Goal: Task Accomplishment & Management: Manage account settings

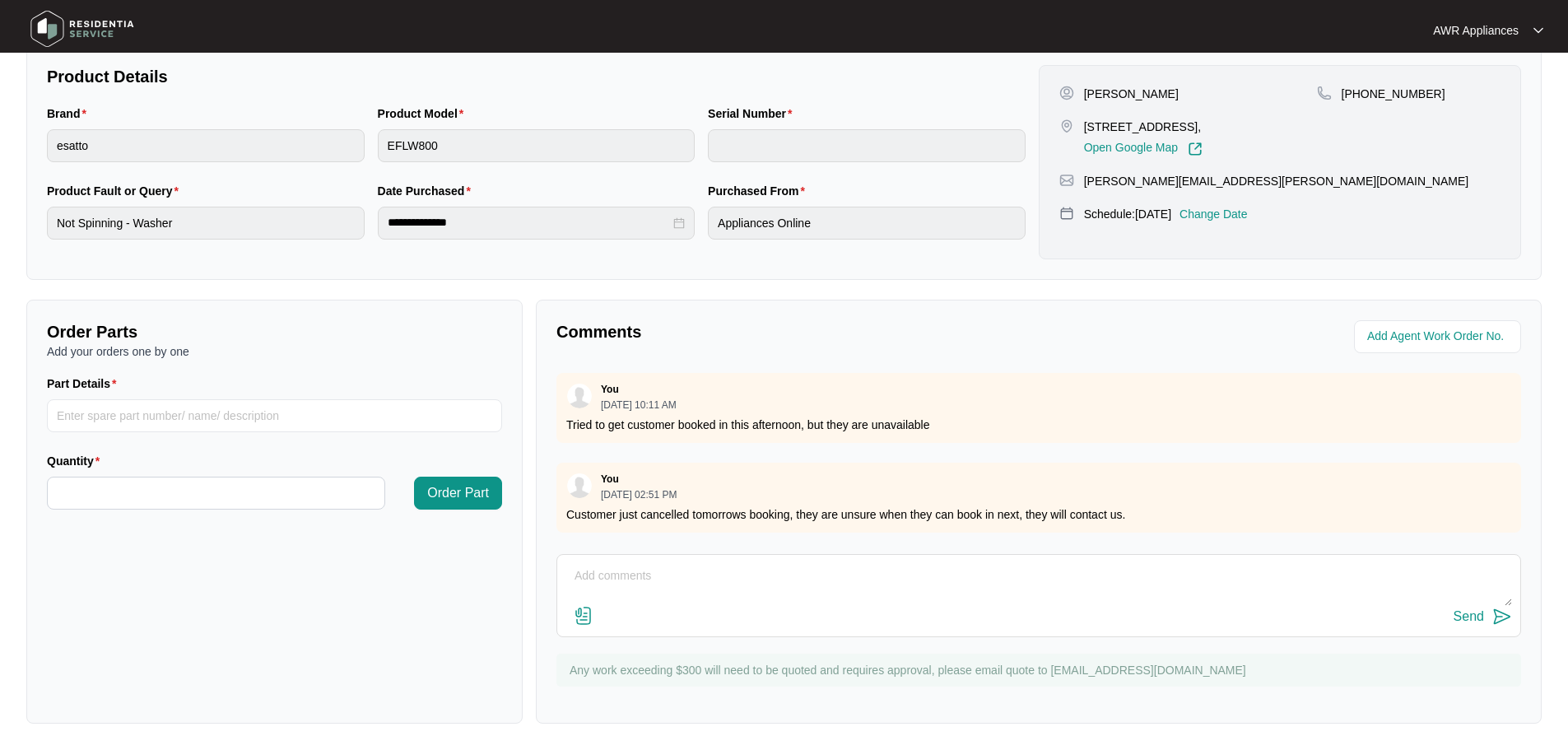
scroll to position [7, 0]
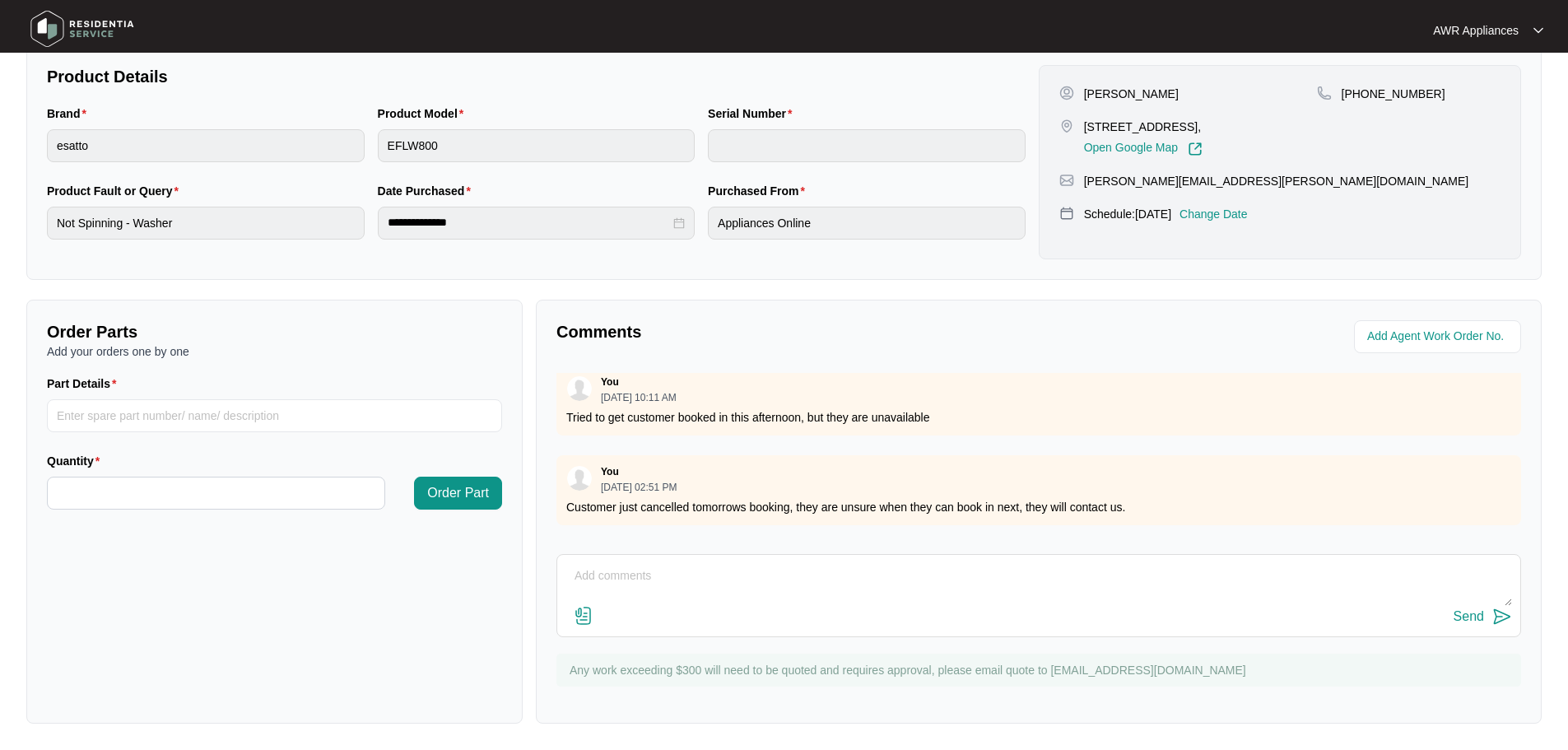
click at [46, 35] on img at bounding box center [82, 28] width 116 height 49
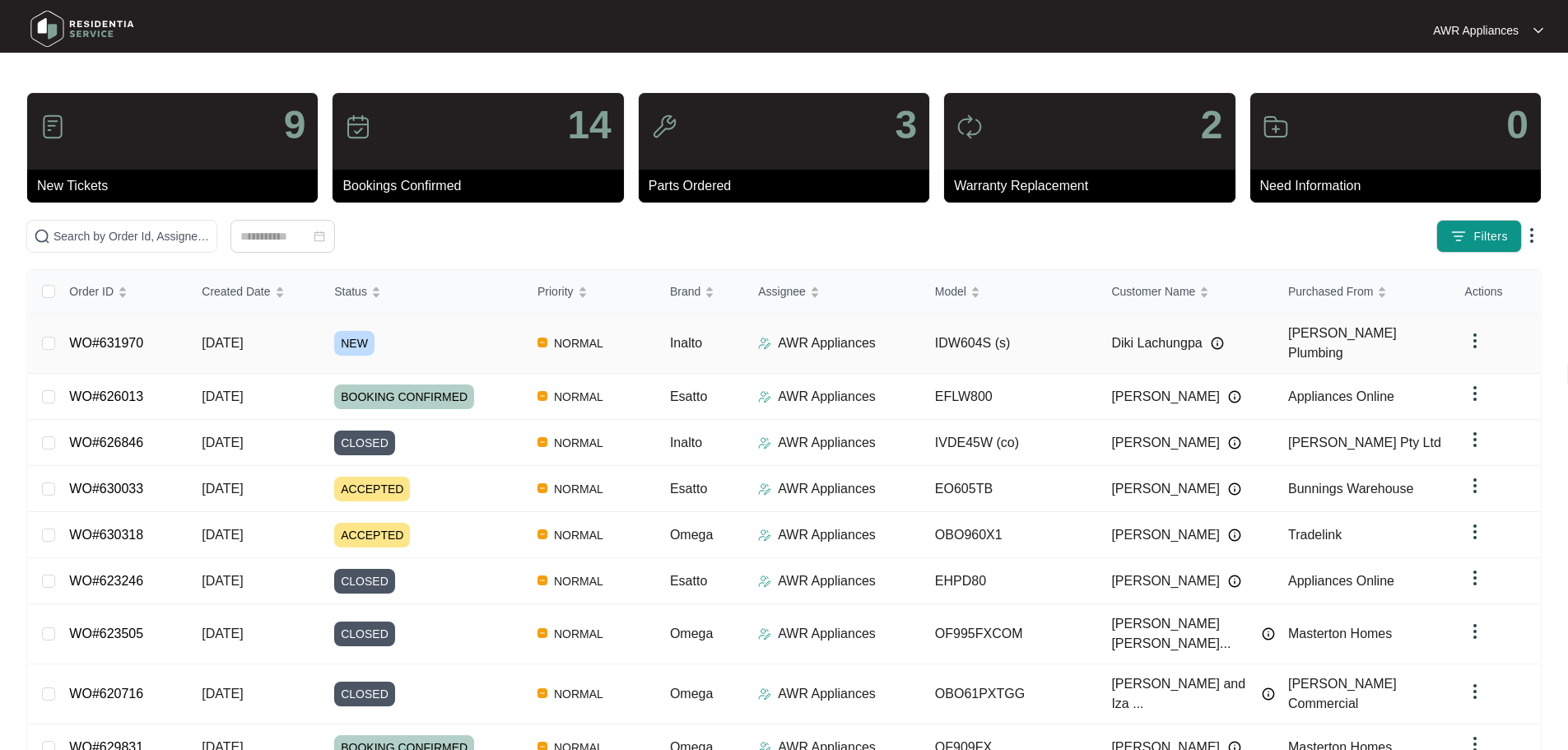
click at [230, 341] on span "[DATE]" at bounding box center [222, 342] width 41 height 14
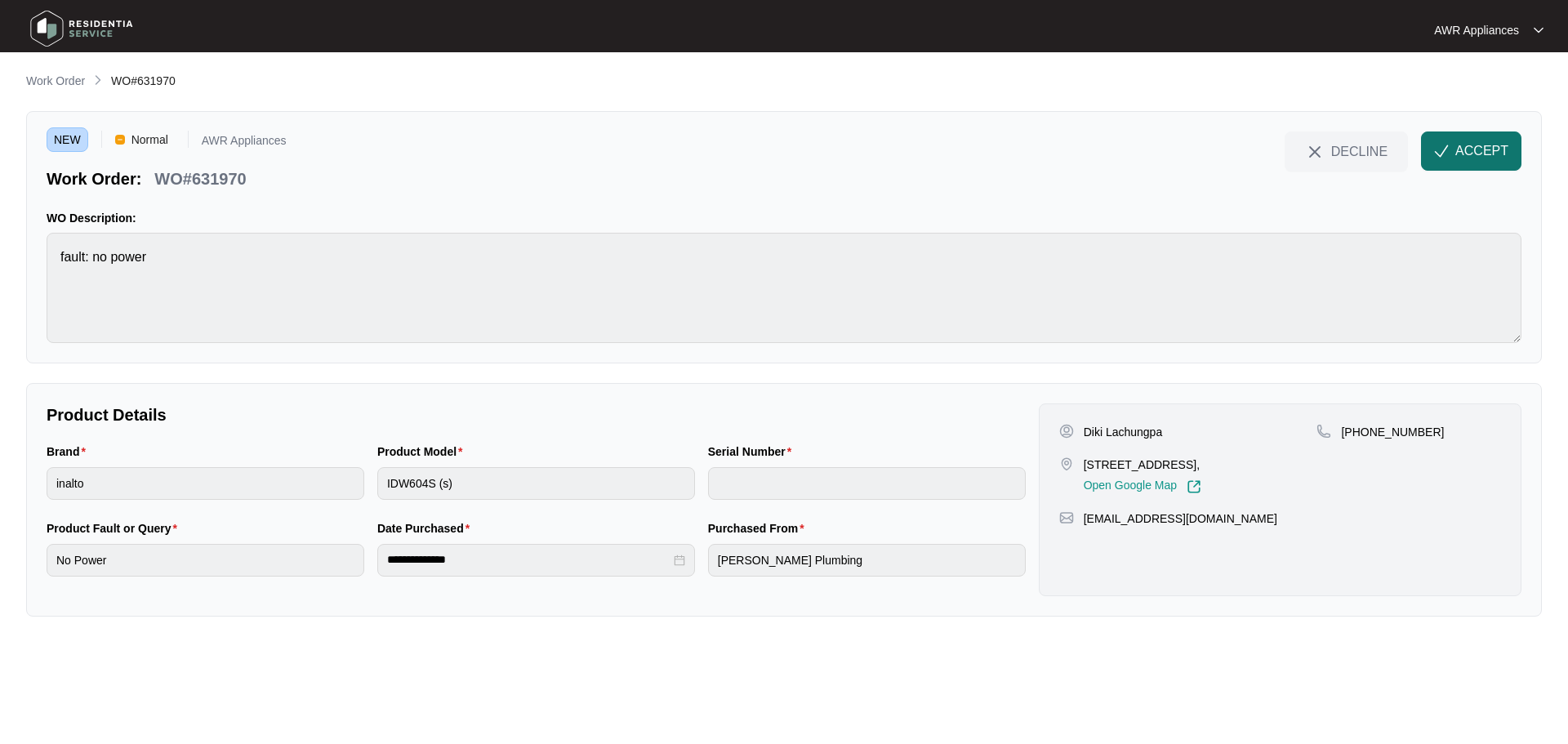
click at [1488, 144] on span "ACCEPT" at bounding box center [1481, 151] width 53 height 19
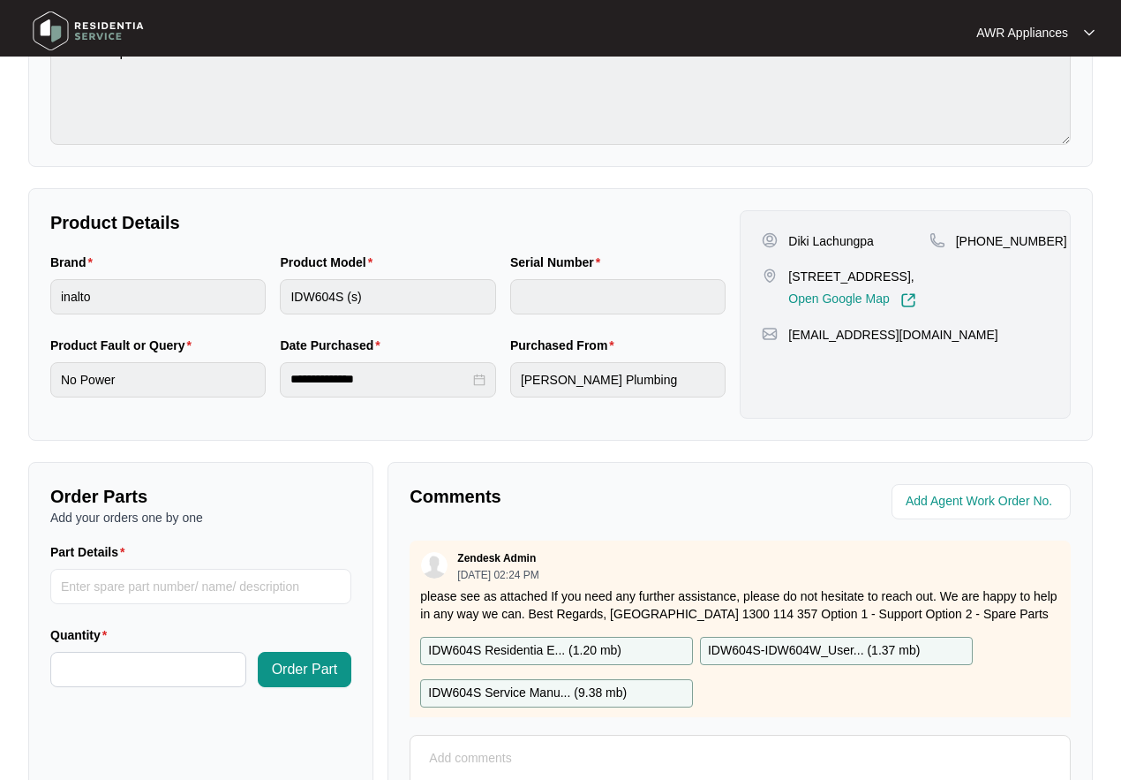
scroll to position [265, 0]
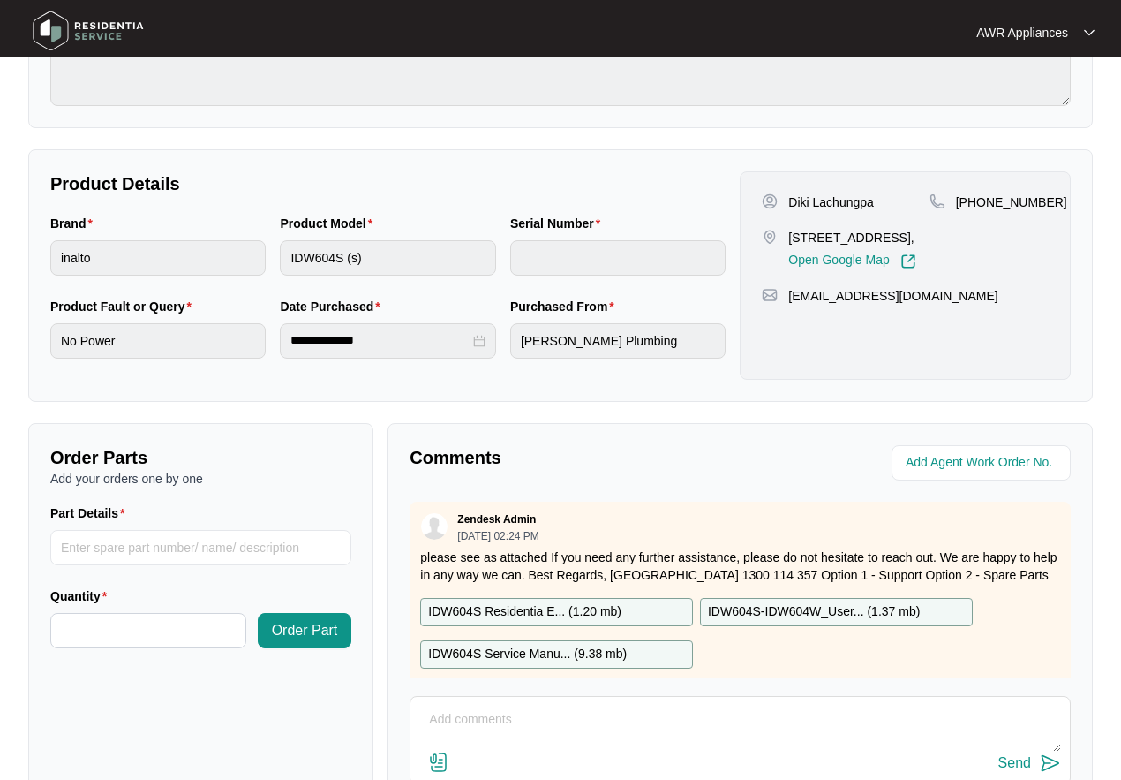
click at [541, 613] on p "IDW604S Residentia E... ( 1.20 mb )" at bounding box center [524, 611] width 193 height 19
click at [747, 611] on p "IDW604S-IDW604W_User... ( 1.37 mb )" at bounding box center [814, 611] width 212 height 19
drag, startPoint x: 747, startPoint y: 611, endPoint x: 715, endPoint y: 625, distance: 34.8
click at [747, 611] on p "IDW604S-IDW604W_User... ( 1.37 mb )" at bounding box center [814, 611] width 212 height 19
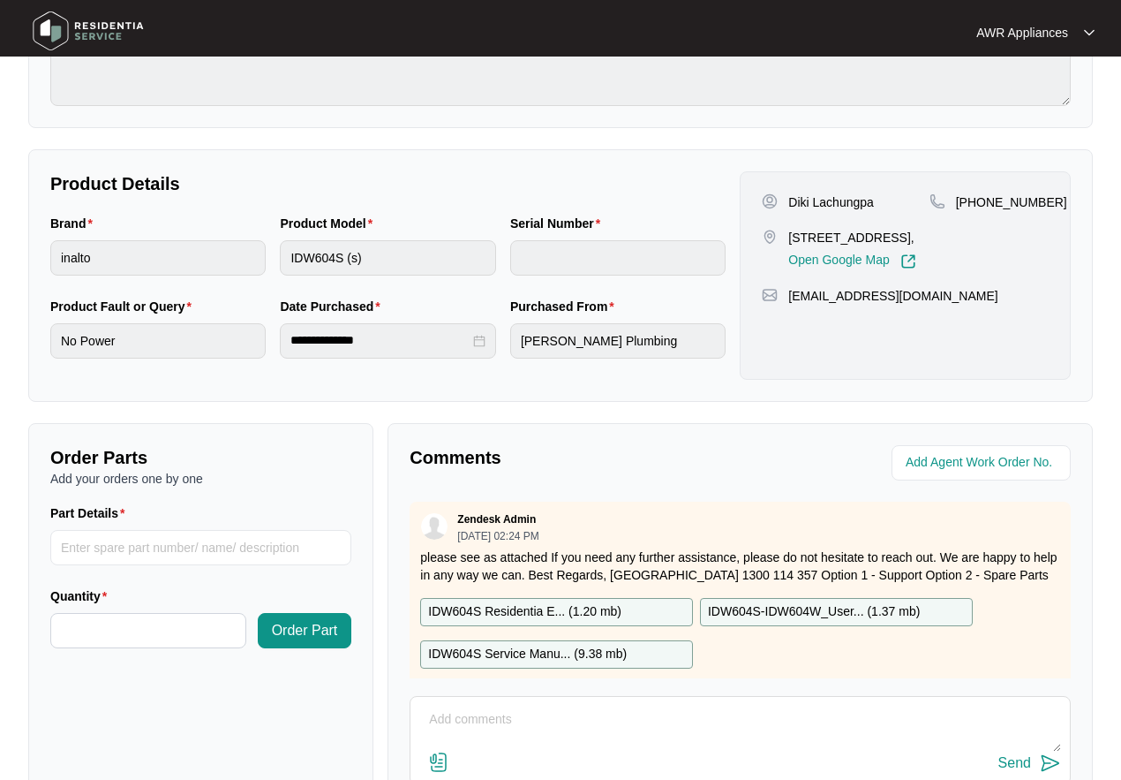
click at [579, 649] on p "IDW604S Service Manu... ( 9.38 mb )" at bounding box center [527, 654] width 199 height 19
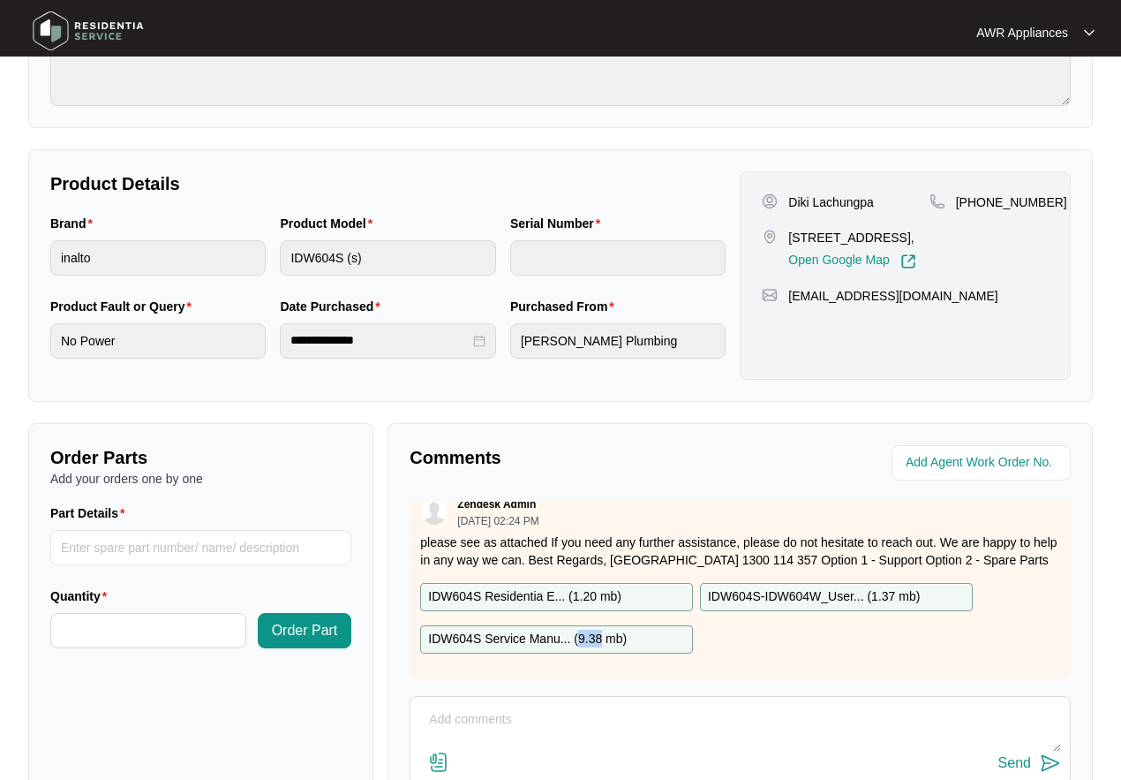
click at [579, 649] on div "Zendesk Admin [DATE] 02:24 PM please see as attached If you need any further as…" at bounding box center [740, 583] width 661 height 192
drag, startPoint x: 784, startPoint y: 313, endPoint x: 925, endPoint y: 313, distance: 141.3
click at [925, 305] on div "[EMAIL_ADDRESS][DOMAIN_NAME]" at bounding box center [905, 296] width 287 height 18
copy p "[EMAIL_ADDRESS][DOMAIN_NAME]"
drag, startPoint x: 974, startPoint y: 202, endPoint x: 1045, endPoint y: 201, distance: 71.5
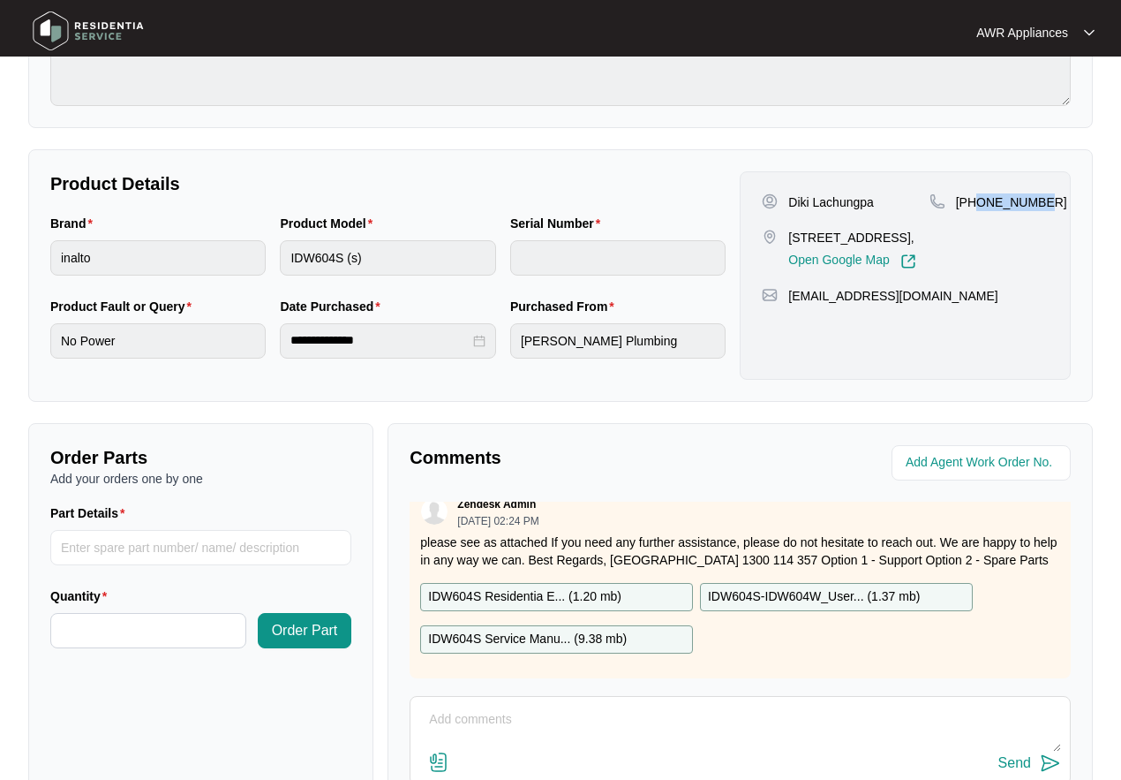
click at [1045, 201] on div "[PHONE_NUMBER]" at bounding box center [989, 202] width 119 height 18
copy p "451962131"
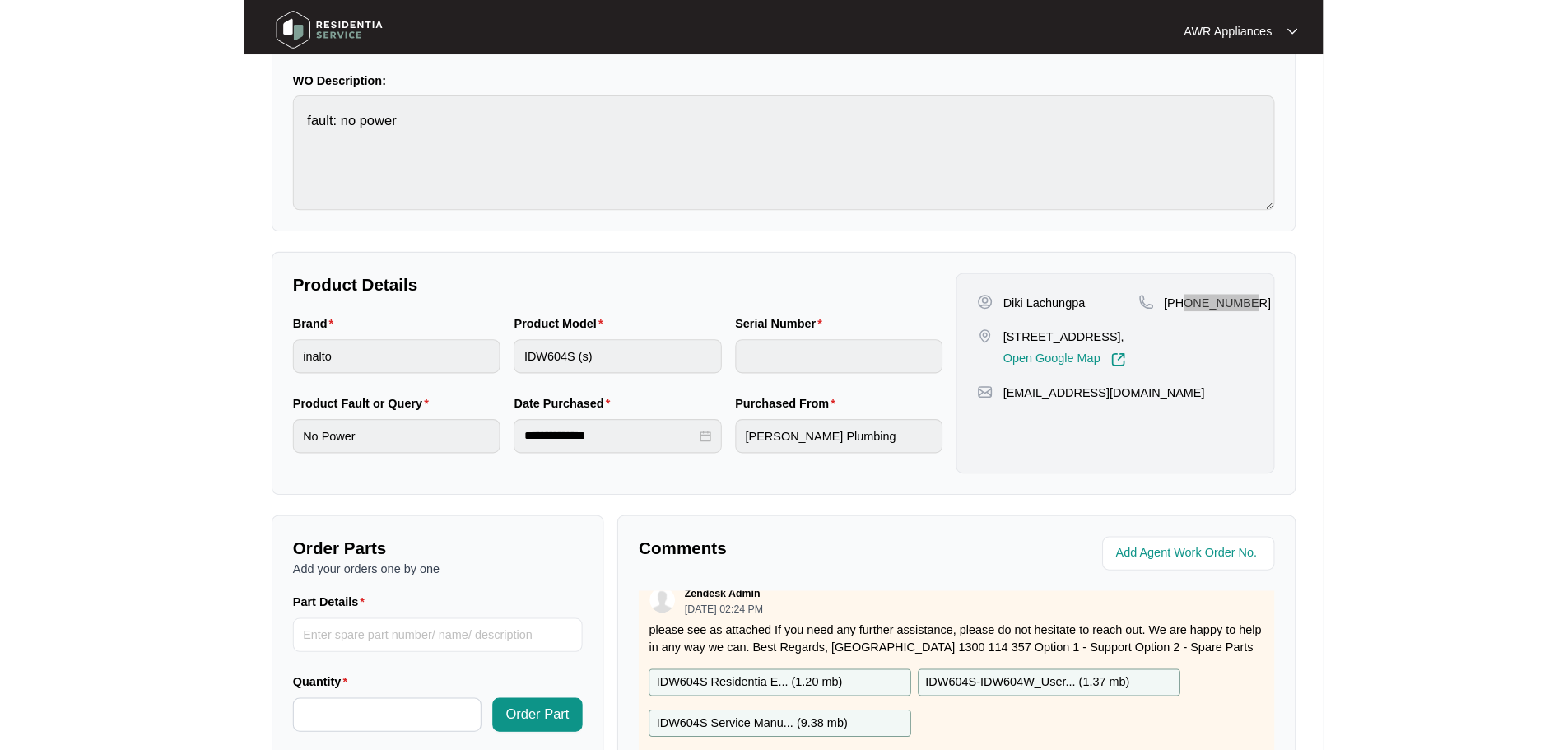
scroll to position [0, 0]
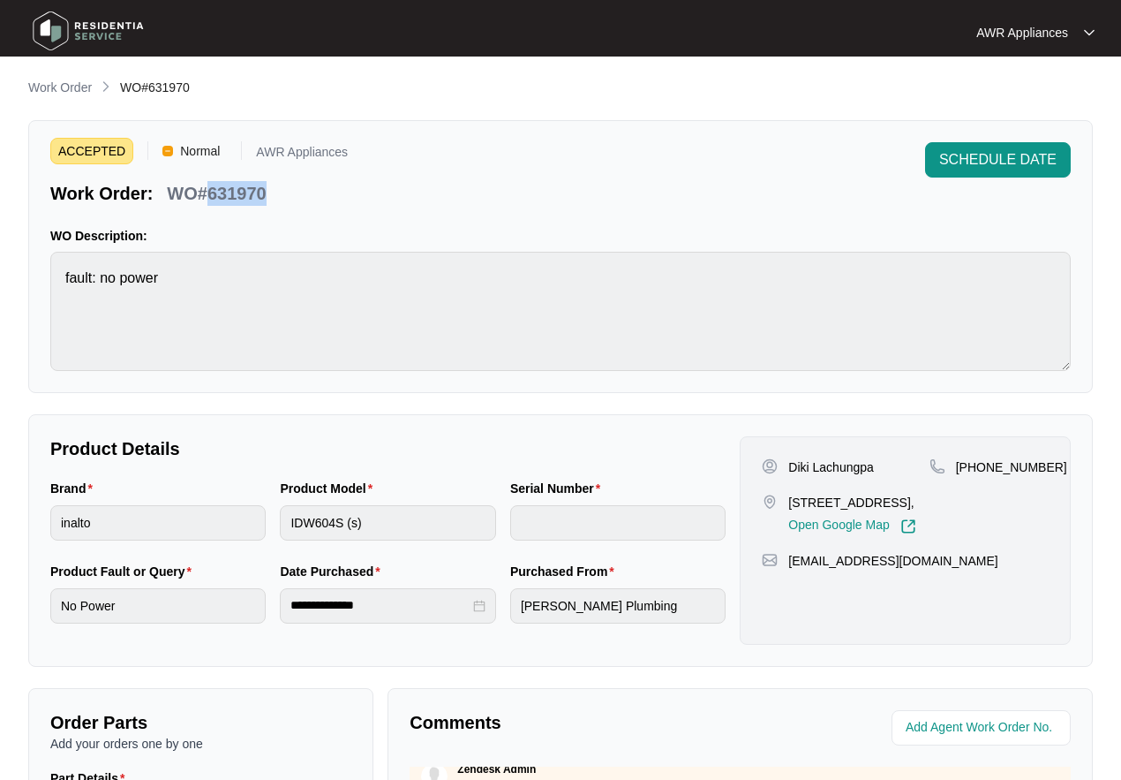
drag, startPoint x: 209, startPoint y: 194, endPoint x: 267, endPoint y: 192, distance: 57.5
click at [267, 192] on div "WO#631970" at bounding box center [216, 190] width 113 height 31
copy p "631970"
drag, startPoint x: 787, startPoint y: 467, endPoint x: 815, endPoint y: 466, distance: 28.3
click at [884, 466] on div "Diki Lachungpa" at bounding box center [845, 467] width 167 height 18
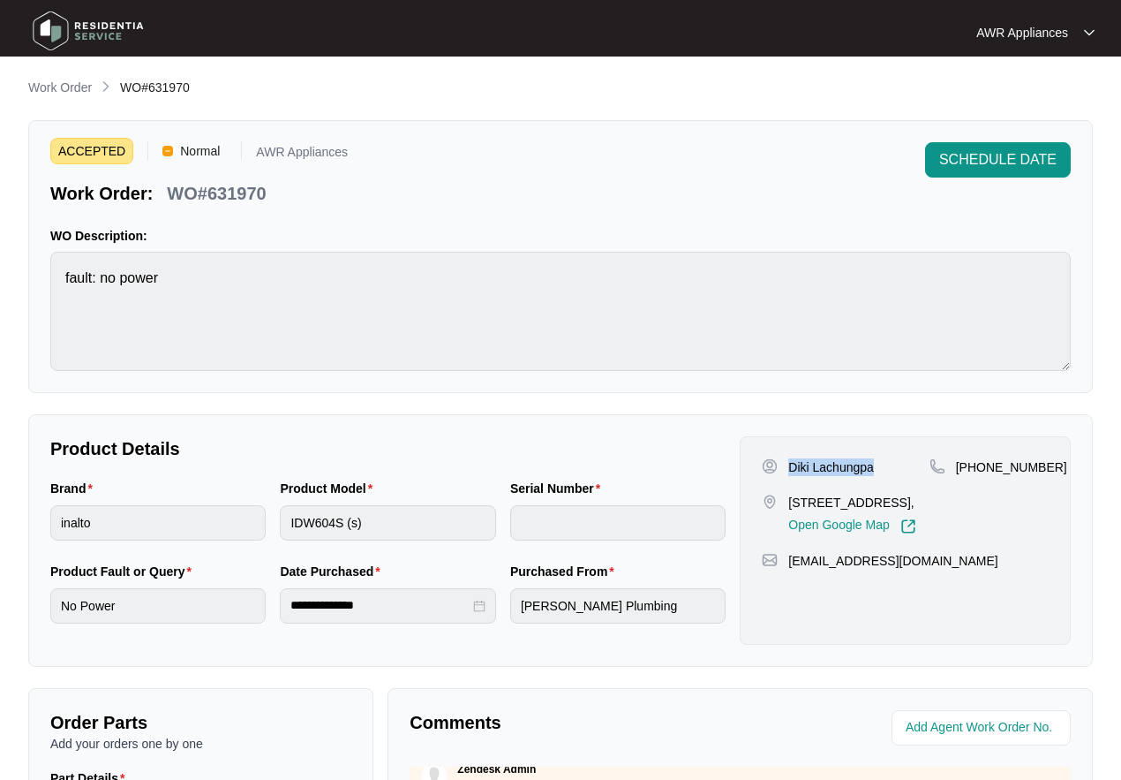
copy p "Diki Lachungpa"
drag, startPoint x: 788, startPoint y: 577, endPoint x: 922, endPoint y: 577, distance: 133.3
click at [922, 570] on div "[EMAIL_ADDRESS][DOMAIN_NAME]" at bounding box center [905, 561] width 287 height 18
drag, startPoint x: 854, startPoint y: 578, endPoint x: 826, endPoint y: 583, distance: 27.7
click at [838, 612] on div "Diki Lachungpa [STREET_ADDRESS], Open Google Map [PHONE_NUMBER] [EMAIL_ADDRESS]…" at bounding box center [905, 540] width 331 height 208
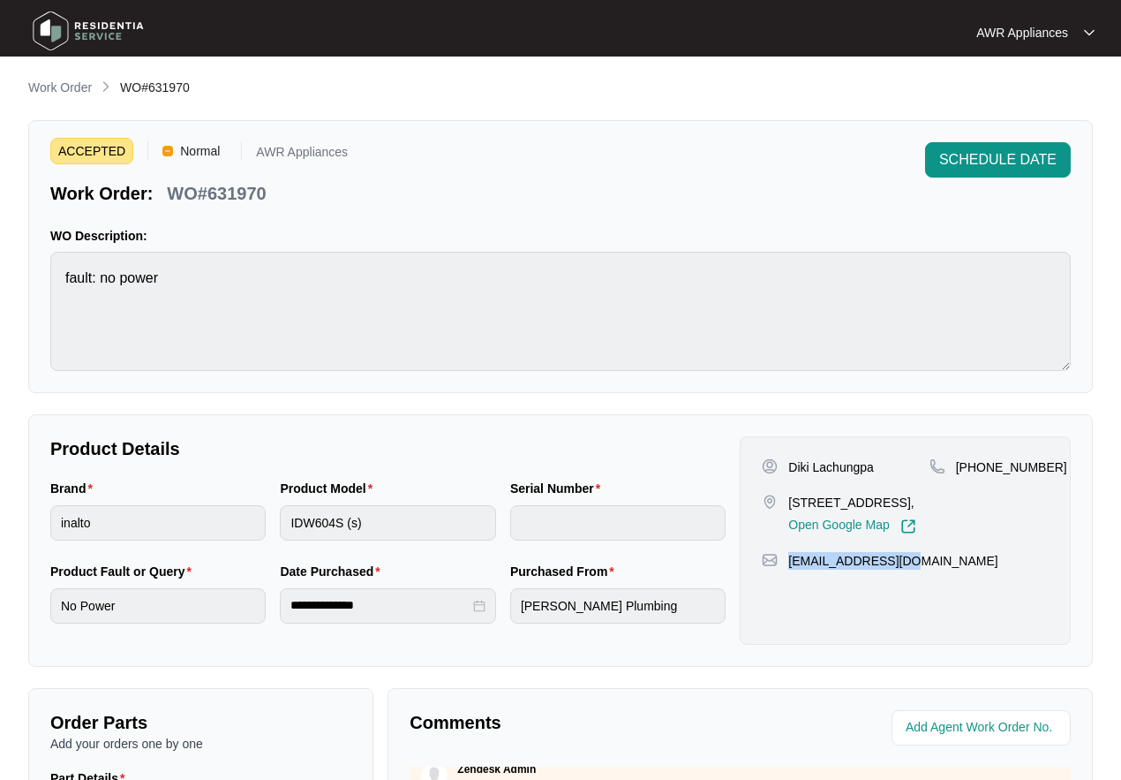
drag, startPoint x: 788, startPoint y: 496, endPoint x: 856, endPoint y: 515, distance: 69.6
click at [913, 511] on p "[STREET_ADDRESS]," at bounding box center [851, 503] width 127 height 18
copy p "[STREET_ADDRESS],"
